Goal: Find specific page/section: Find specific page/section

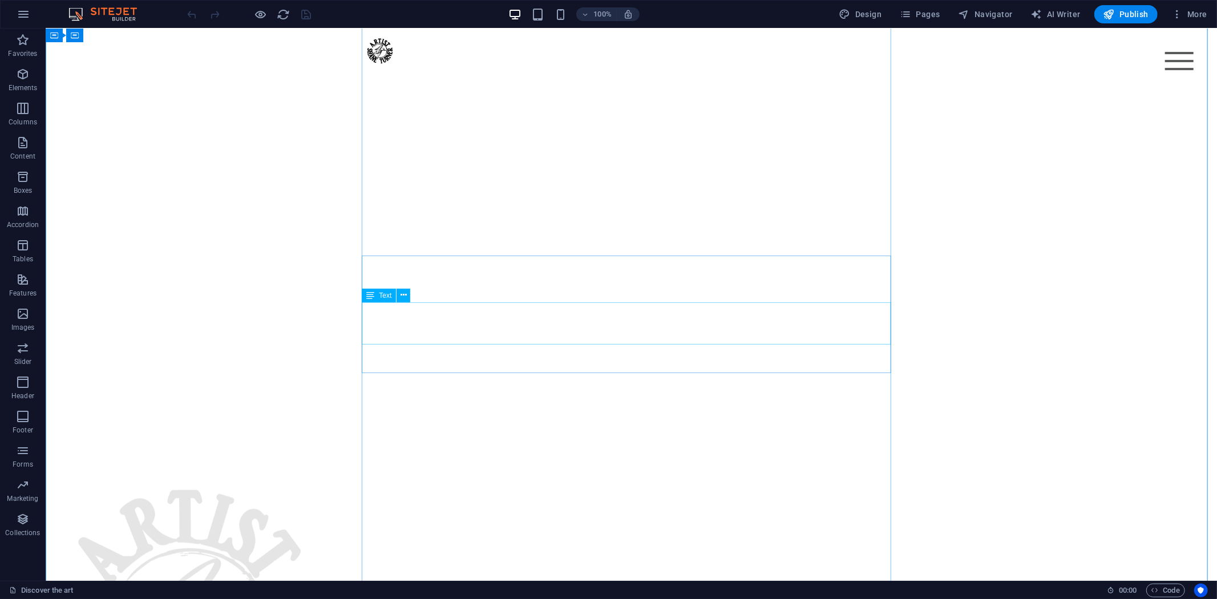
scroll to position [127, 0]
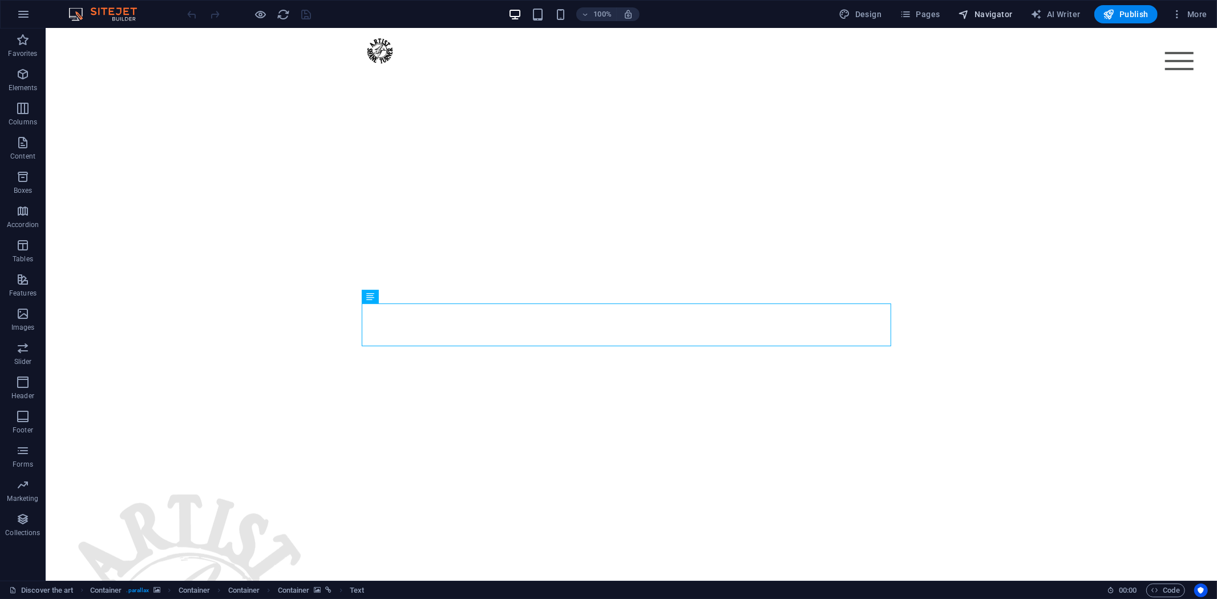
click at [994, 15] on span "Navigator" at bounding box center [986, 14] width 54 height 11
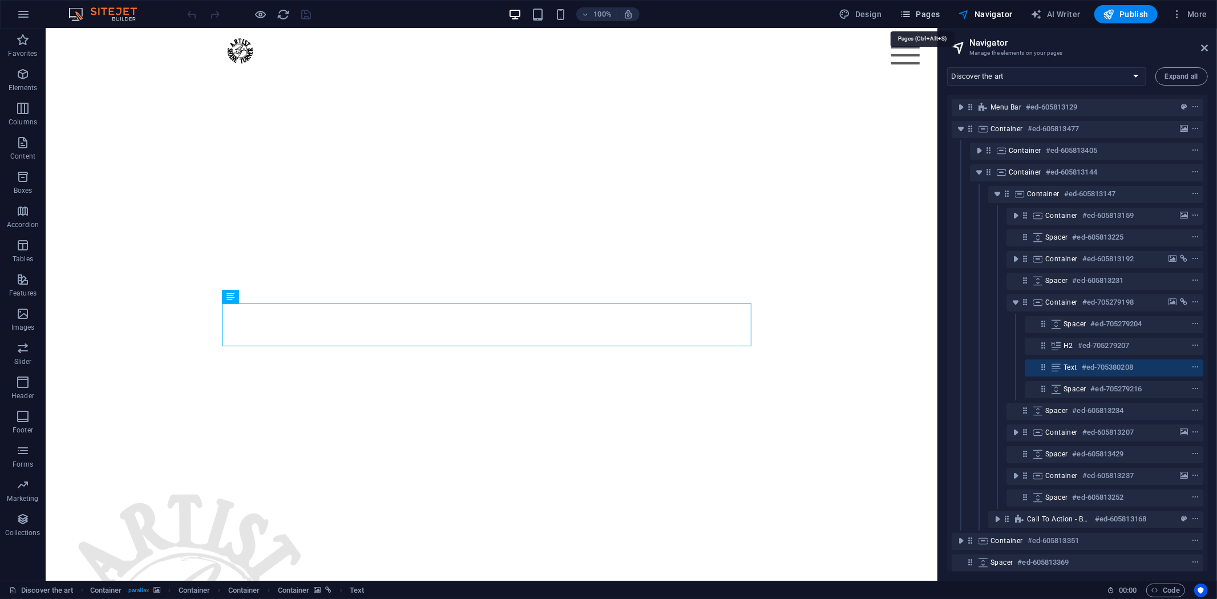
click at [944, 10] on button "Pages" at bounding box center [919, 14] width 49 height 18
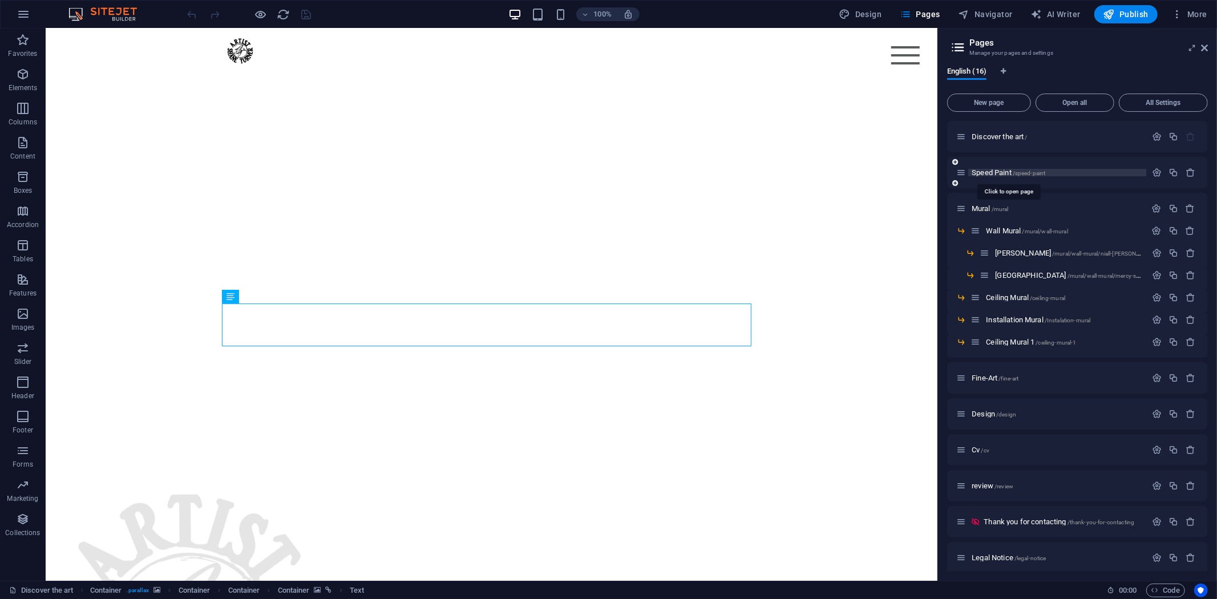
click at [1012, 172] on span "Speed Paint /speed-paint" at bounding box center [1009, 172] width 74 height 9
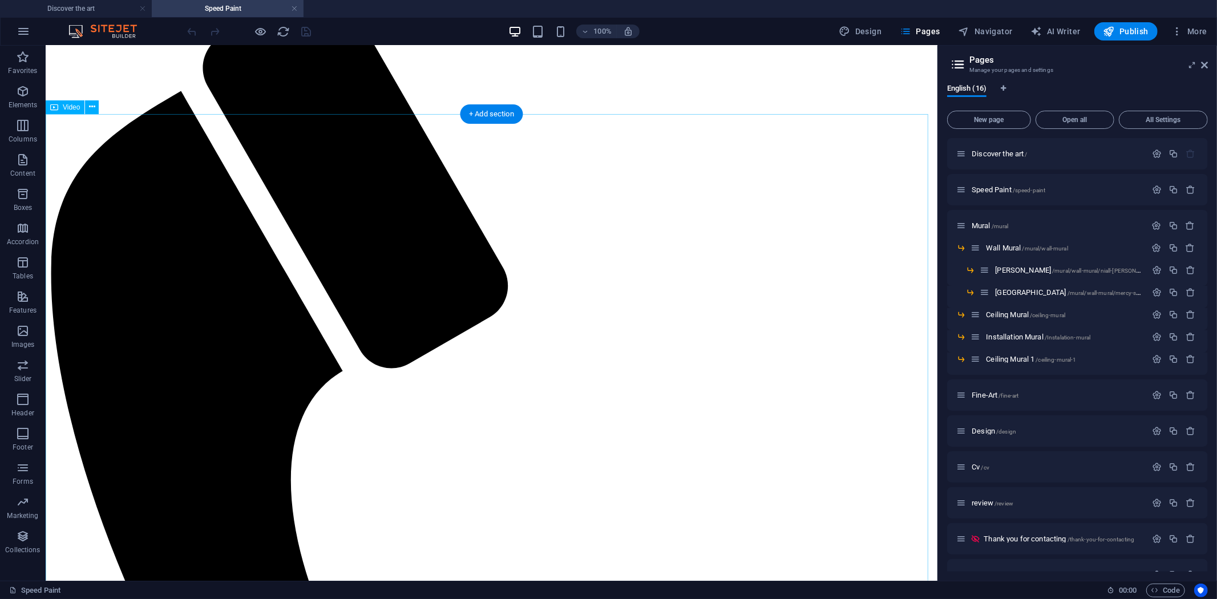
scroll to position [63, 0]
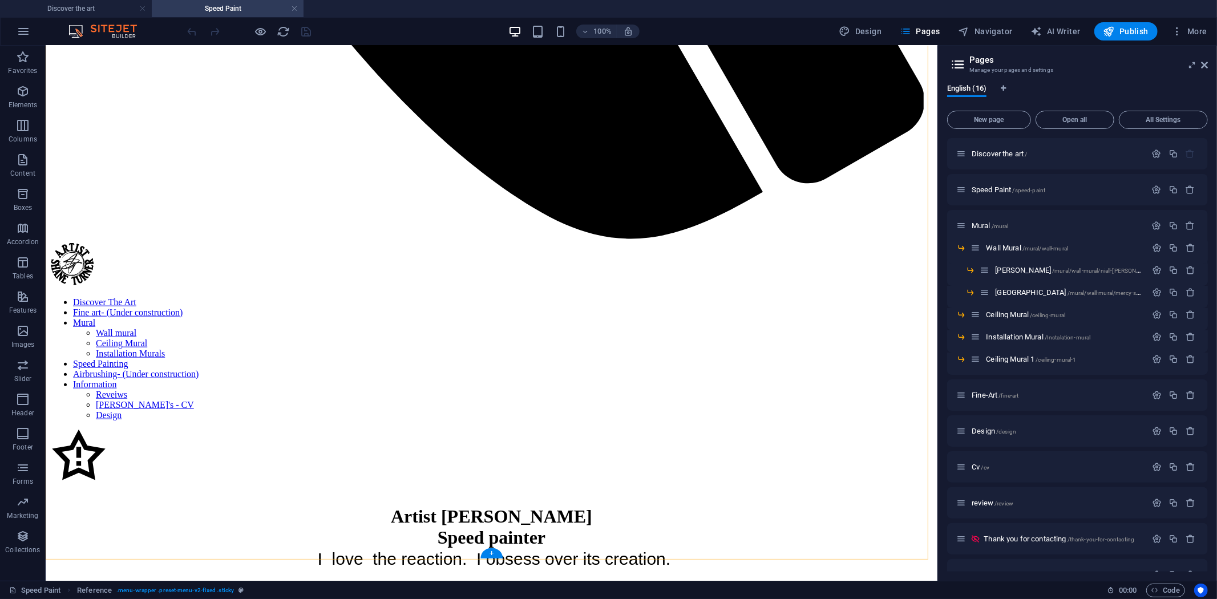
scroll to position [1014, 0]
